Goal: Navigation & Orientation: Find specific page/section

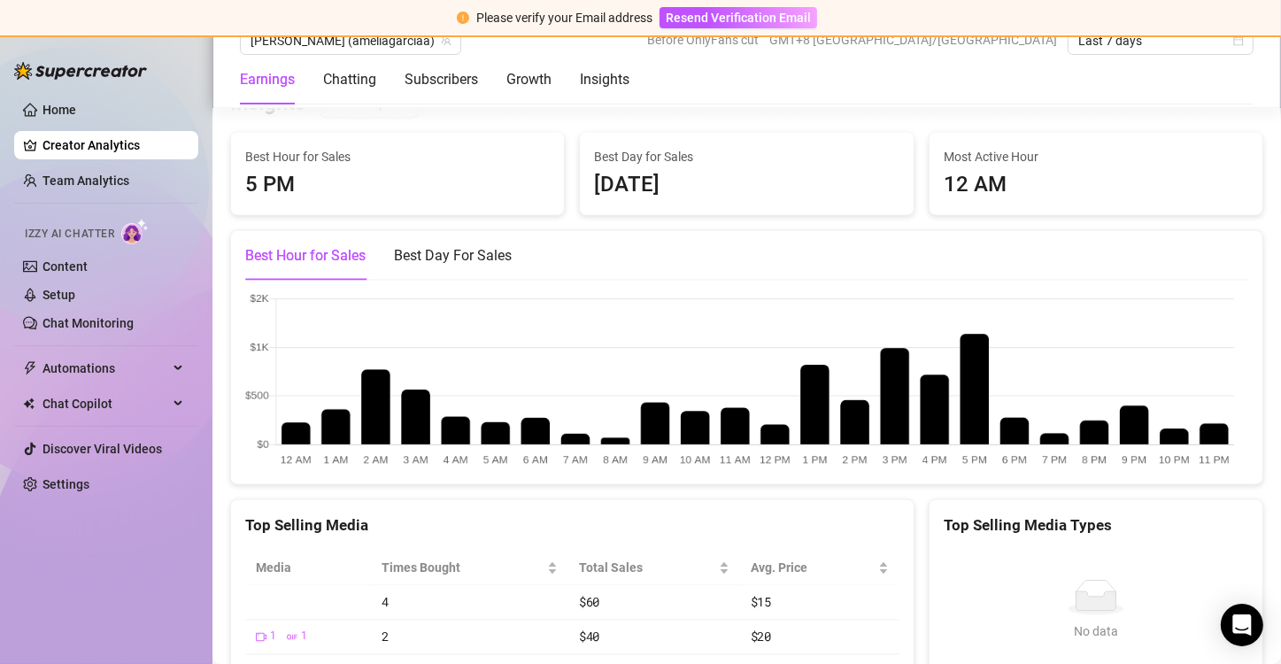
scroll to position [2744, 0]
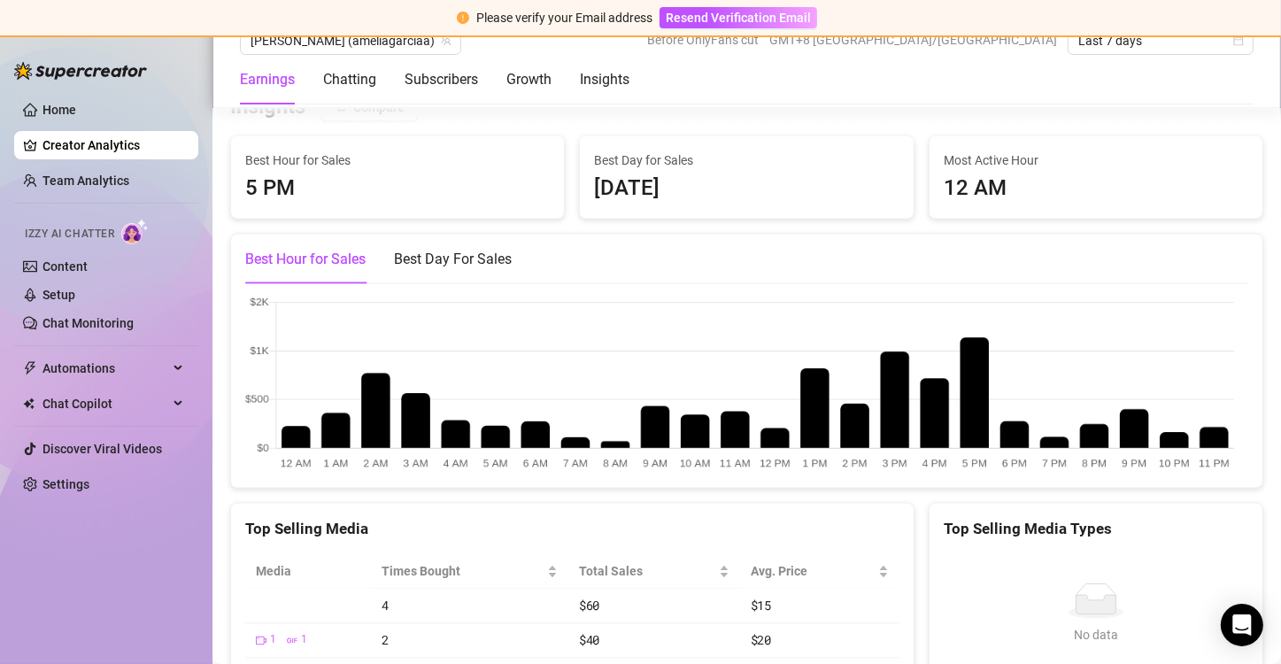
click at [376, 79] on div "Earnings Chatting Subscribers Growth Insights" at bounding box center [435, 80] width 390 height 50
click at [360, 81] on div "Chatting" at bounding box center [349, 79] width 53 height 21
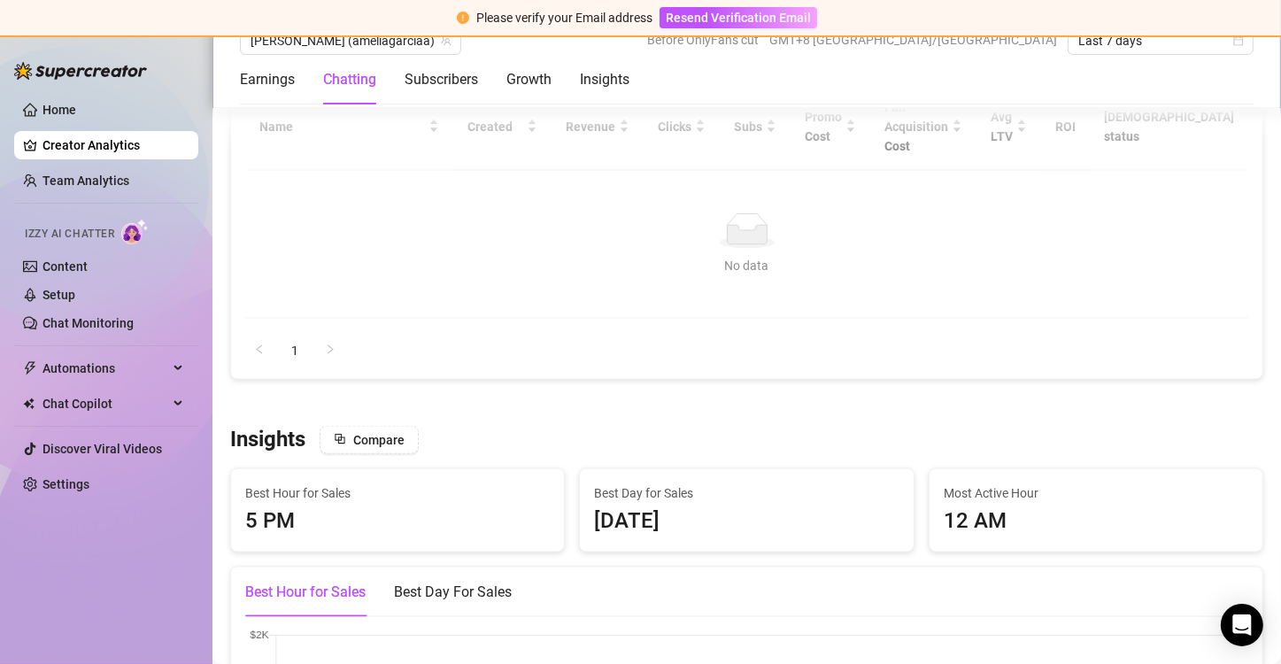
scroll to position [2331, 0]
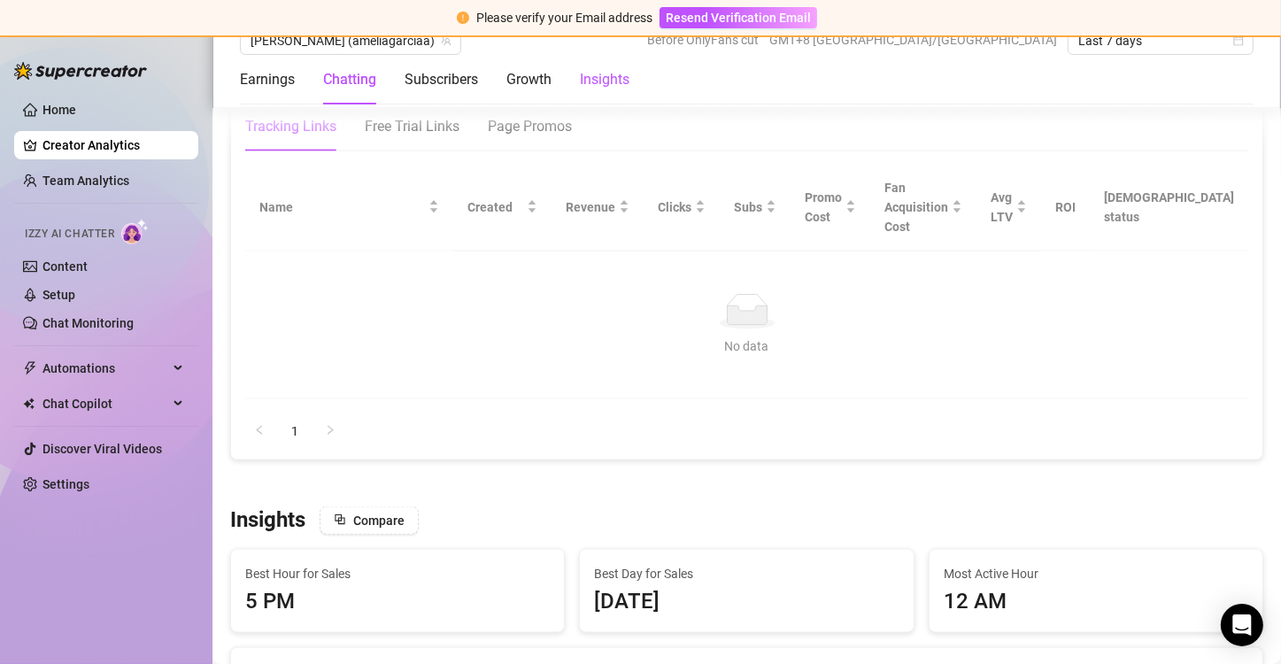
click at [584, 77] on div "Insights" at bounding box center [605, 79] width 50 height 21
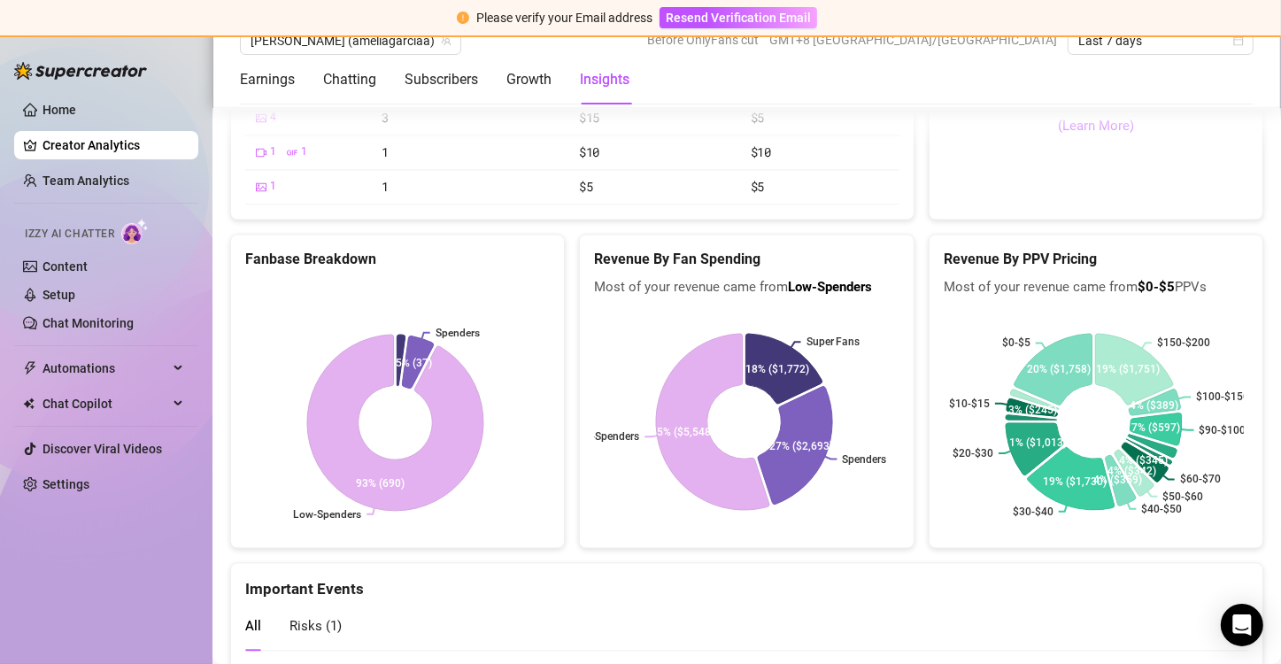
scroll to position [3447, 0]
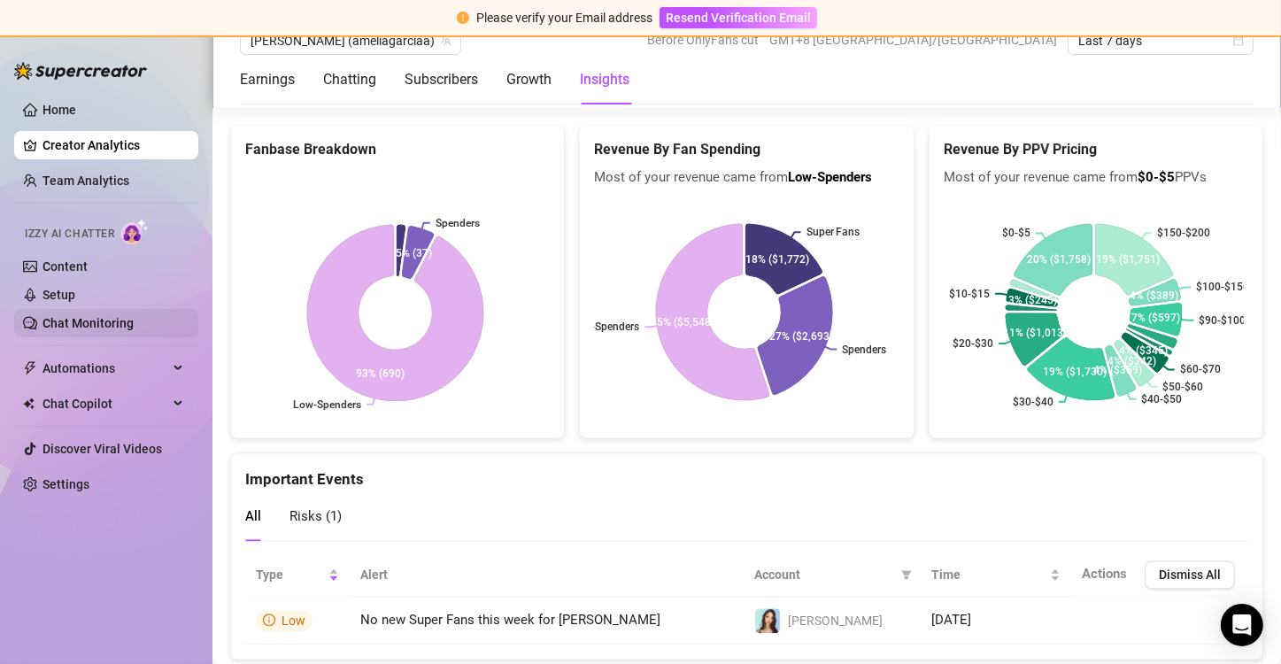
click at [134, 330] on link "Chat Monitoring" at bounding box center [88, 323] width 91 height 14
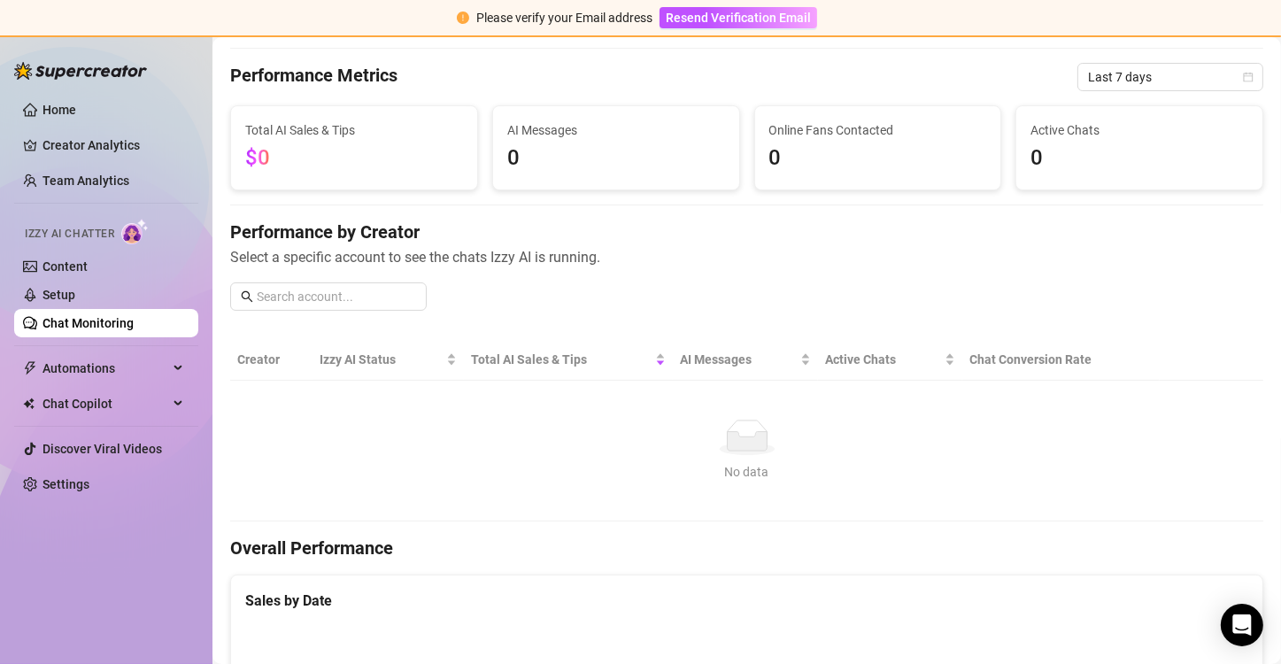
scroll to position [44, 0]
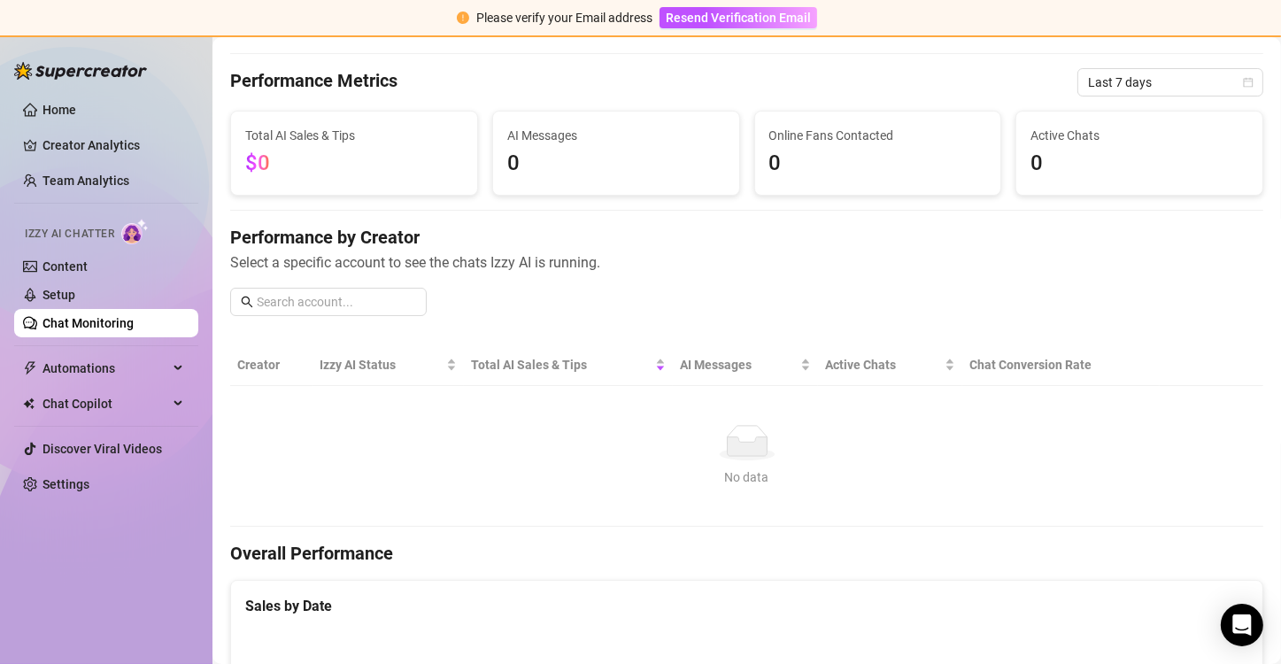
click at [283, 365] on th "Creator" at bounding box center [271, 365] width 82 height 42
click at [248, 364] on th "Creator" at bounding box center [271, 365] width 82 height 42
click at [43, 105] on link "Home" at bounding box center [60, 110] width 34 height 14
